Goal: Navigation & Orientation: Find specific page/section

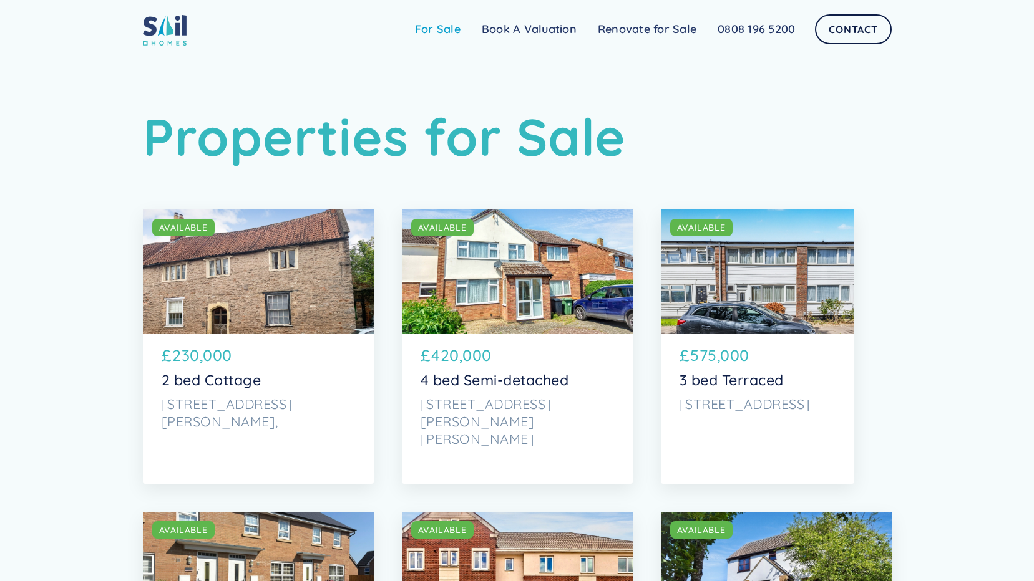
click at [434, 34] on link "For Sale" at bounding box center [437, 29] width 67 height 25
click at [423, 19] on link "For Sale" at bounding box center [437, 29] width 67 height 25
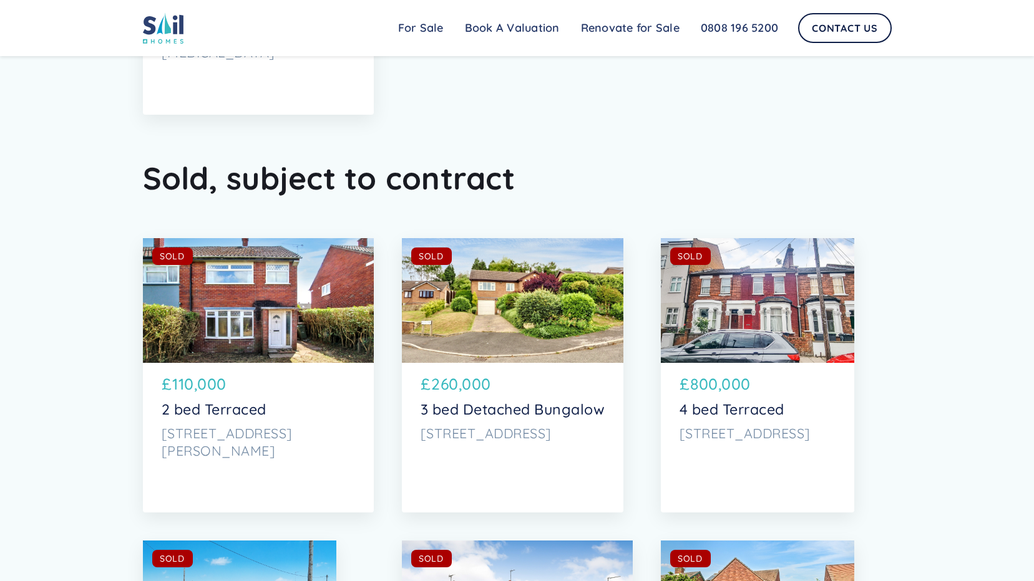
scroll to position [5552, 0]
